Goal: Task Accomplishment & Management: Use online tool/utility

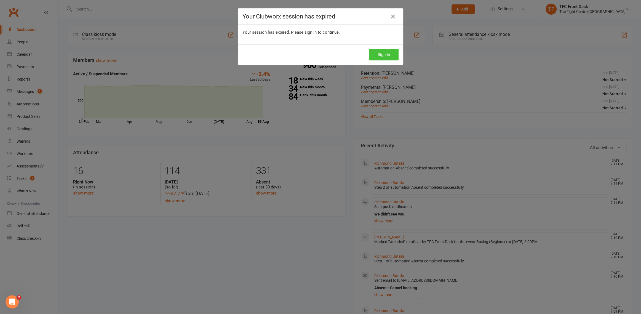
click at [379, 57] on button "Sign In" at bounding box center [384, 55] width 30 height 12
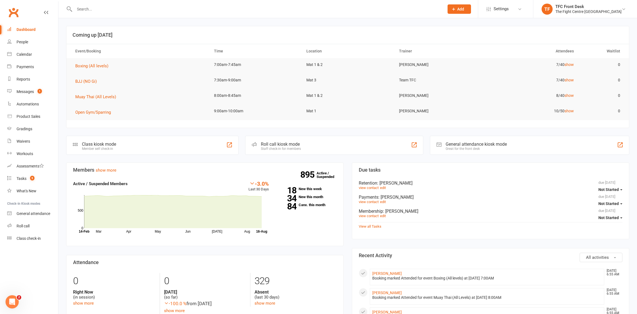
click at [272, 143] on div "Roll call kiosk mode" at bounding box center [281, 143] width 40 height 5
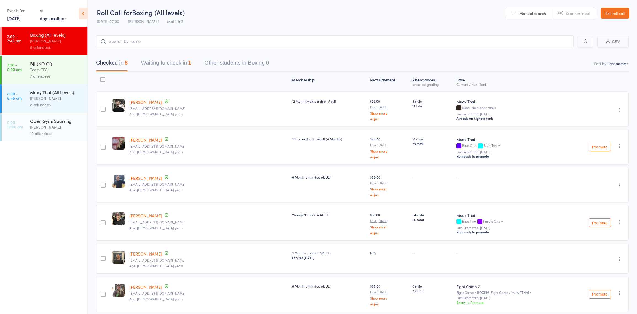
click at [178, 66] on button "Waiting to check in 1" at bounding box center [166, 64] width 50 height 15
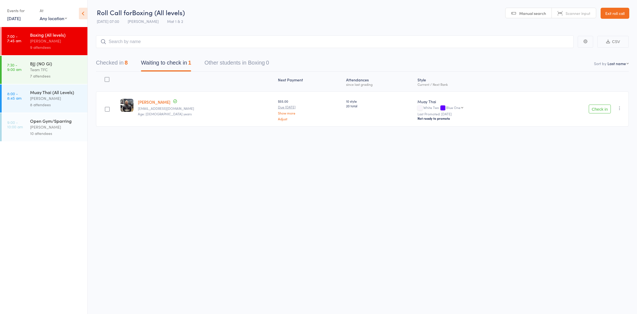
click at [120, 63] on button "Checked in 8" at bounding box center [112, 64] width 32 height 15
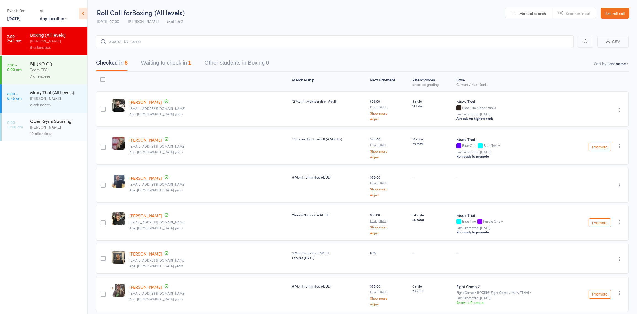
click at [61, 76] on div "7 attendees" at bounding box center [56, 76] width 53 height 6
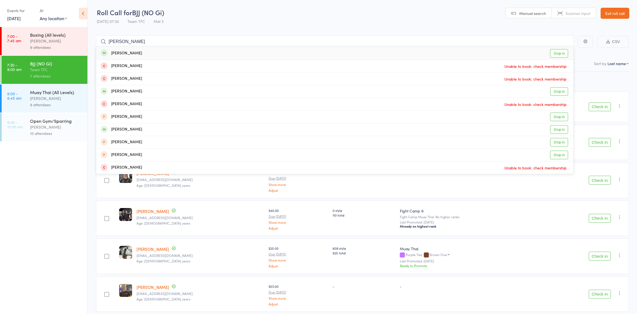
type input "jess pal"
click at [132, 54] on div "Jessica Pal Drop in" at bounding box center [334, 53] width 477 height 13
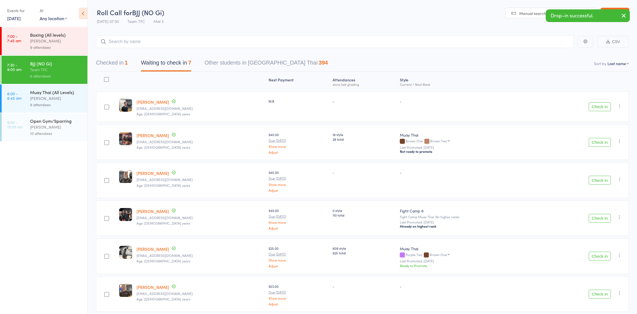
click at [60, 49] on div "9 attendees" at bounding box center [56, 47] width 53 height 6
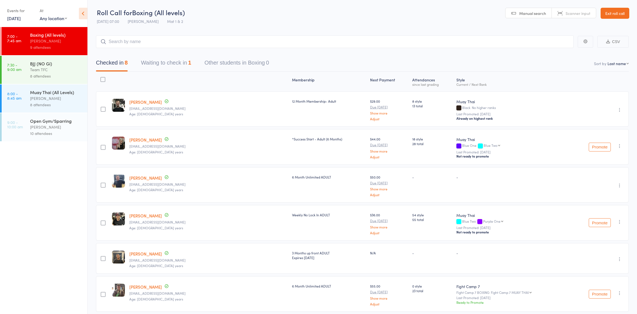
click at [58, 121] on div "Open Gym/Sparring" at bounding box center [56, 121] width 53 height 6
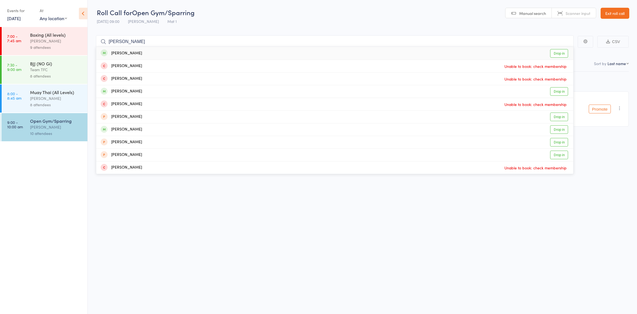
type input "jess pal"
click at [130, 52] on div "Jessica Pal Drop in" at bounding box center [334, 53] width 477 height 13
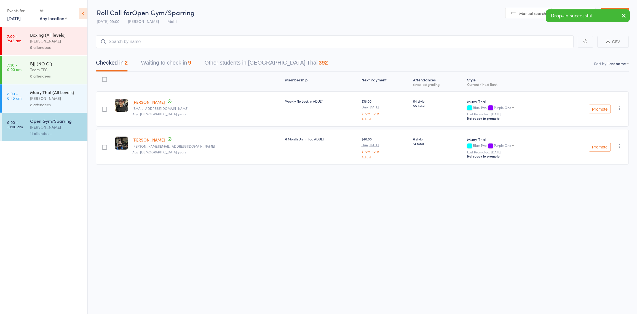
click at [42, 37] on div "Boxing (All levels)" at bounding box center [56, 35] width 53 height 6
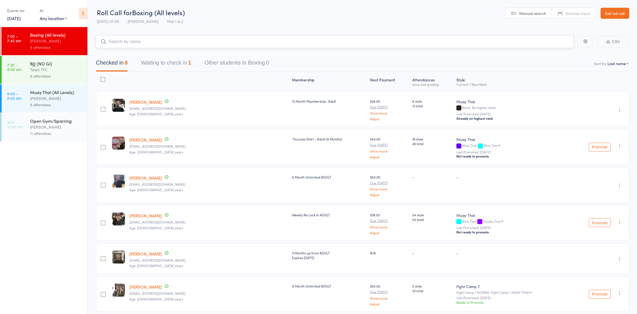
click at [178, 59] on button "Waiting to check in 1" at bounding box center [166, 64] width 50 height 15
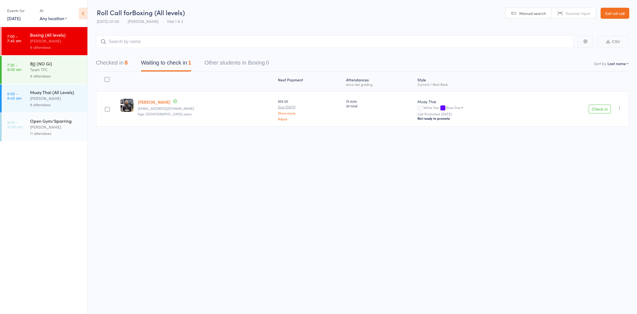
click at [602, 110] on button "Check in" at bounding box center [600, 109] width 22 height 9
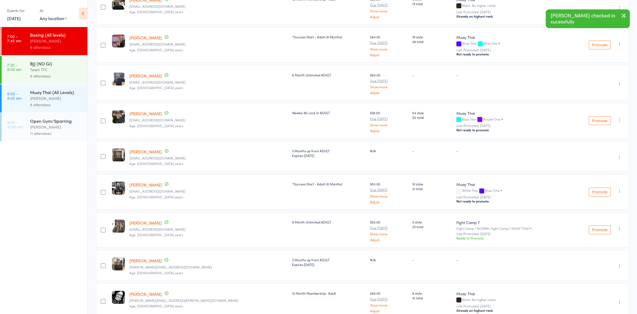
scroll to position [129, 0]
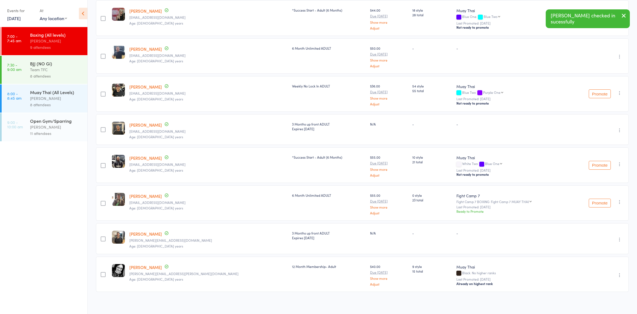
click at [620, 161] on icon "button" at bounding box center [620, 164] width 6 height 6
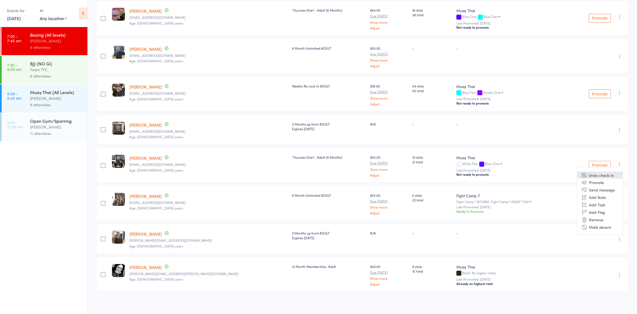
click at [614, 172] on li "Undo check-in" at bounding box center [600, 175] width 46 height 7
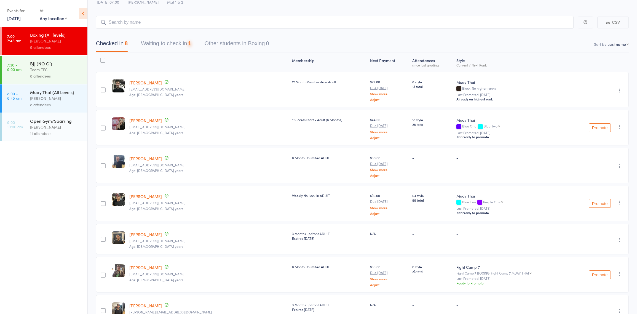
scroll to position [0, 0]
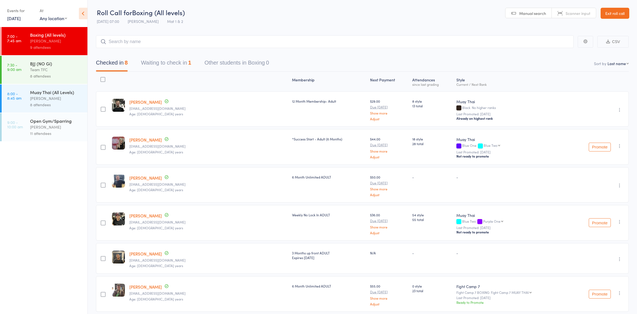
click at [186, 65] on button "Waiting to check in 1" at bounding box center [166, 64] width 50 height 15
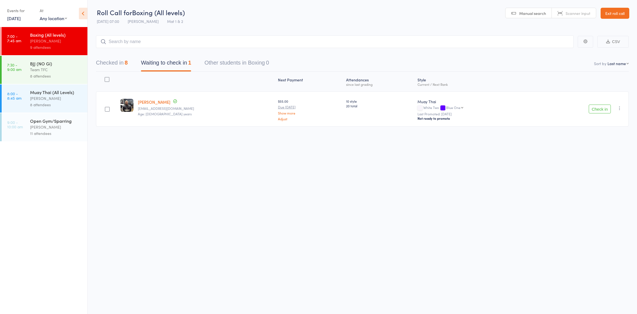
click at [620, 105] on icon "button" at bounding box center [620, 108] width 6 height 6
click at [603, 169] on li "Mark absent" at bounding box center [600, 170] width 46 height 7
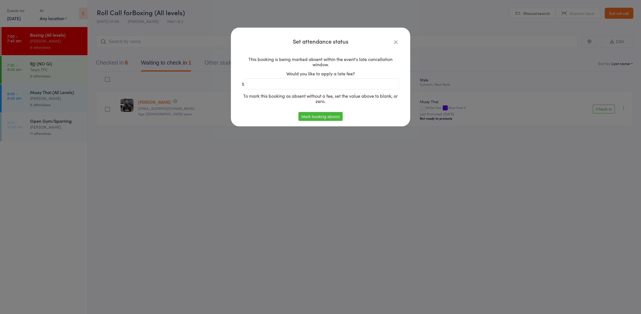
click at [336, 117] on button "Mark booking absent" at bounding box center [320, 116] width 44 height 9
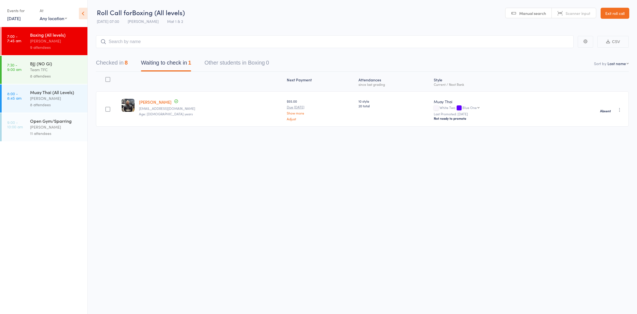
drag, startPoint x: 115, startPoint y: 64, endPoint x: 145, endPoint y: 61, distance: 29.9
click at [112, 64] on button "Checked in 8" at bounding box center [112, 64] width 32 height 15
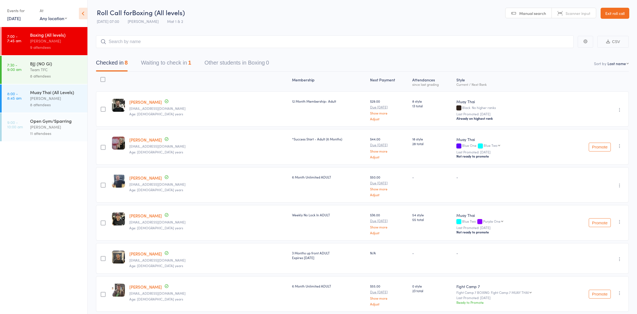
click at [51, 67] on div "Team TFC" at bounding box center [56, 69] width 53 height 6
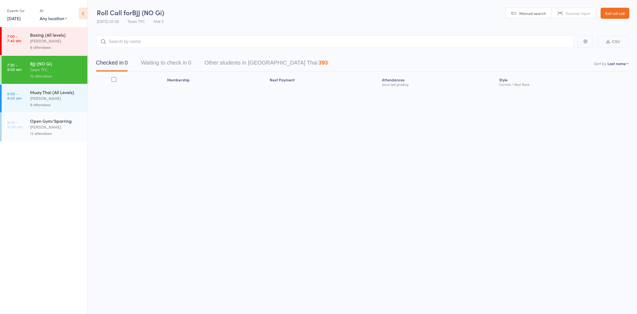
click at [67, 50] on div "9 attendees" at bounding box center [56, 47] width 53 height 6
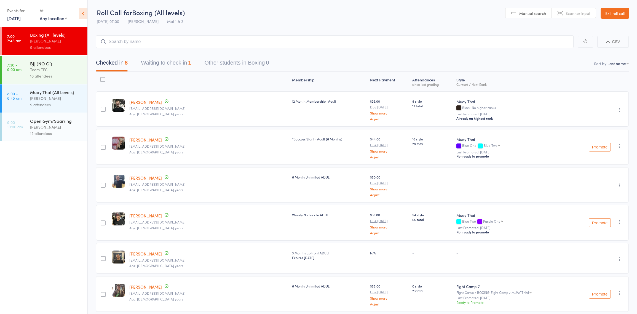
click at [162, 63] on button "Waiting to check in 1" at bounding box center [166, 64] width 50 height 15
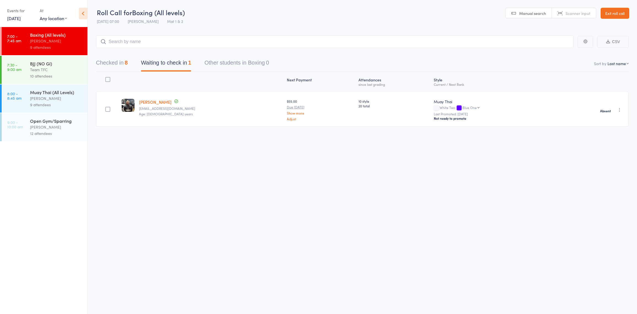
click at [128, 65] on div "8" at bounding box center [126, 63] width 3 height 6
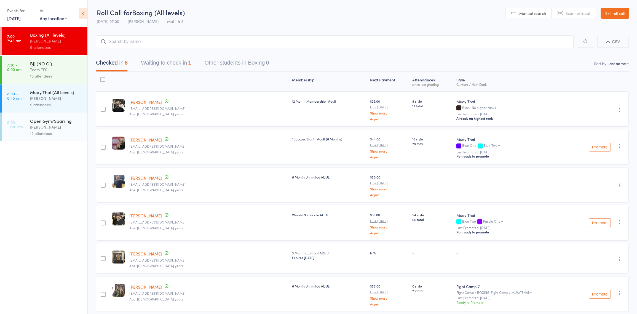
click at [213, 21] on header "Roll Call for Boxing (All levels) 16 Aug 07:00 Dan Hearn Mat 1 & 2 Manual searc…" at bounding box center [362, 13] width 549 height 27
